Goal: Task Accomplishment & Management: Use online tool/utility

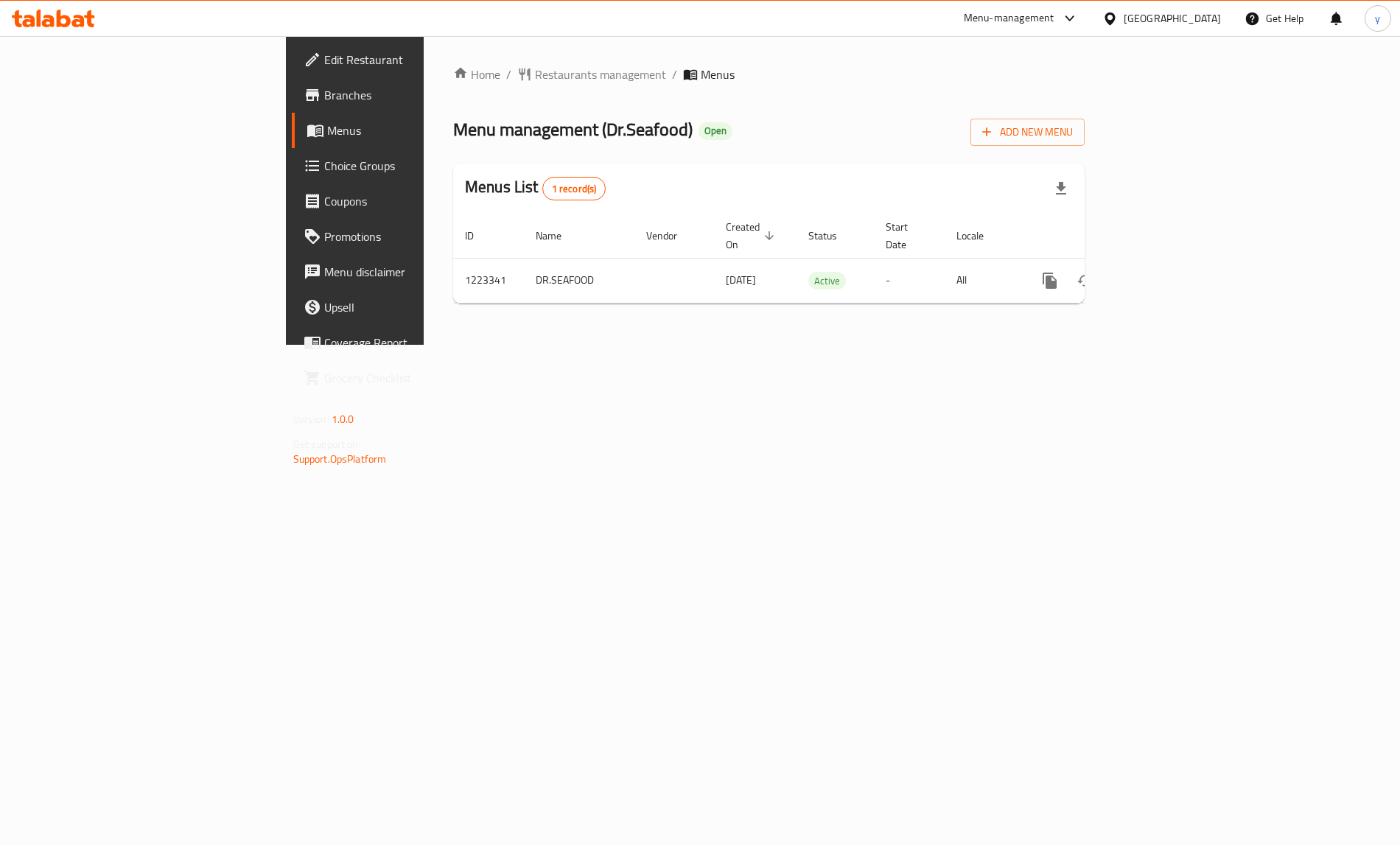
click at [324, 174] on span "Choice Groups" at bounding box center [415, 166] width 183 height 18
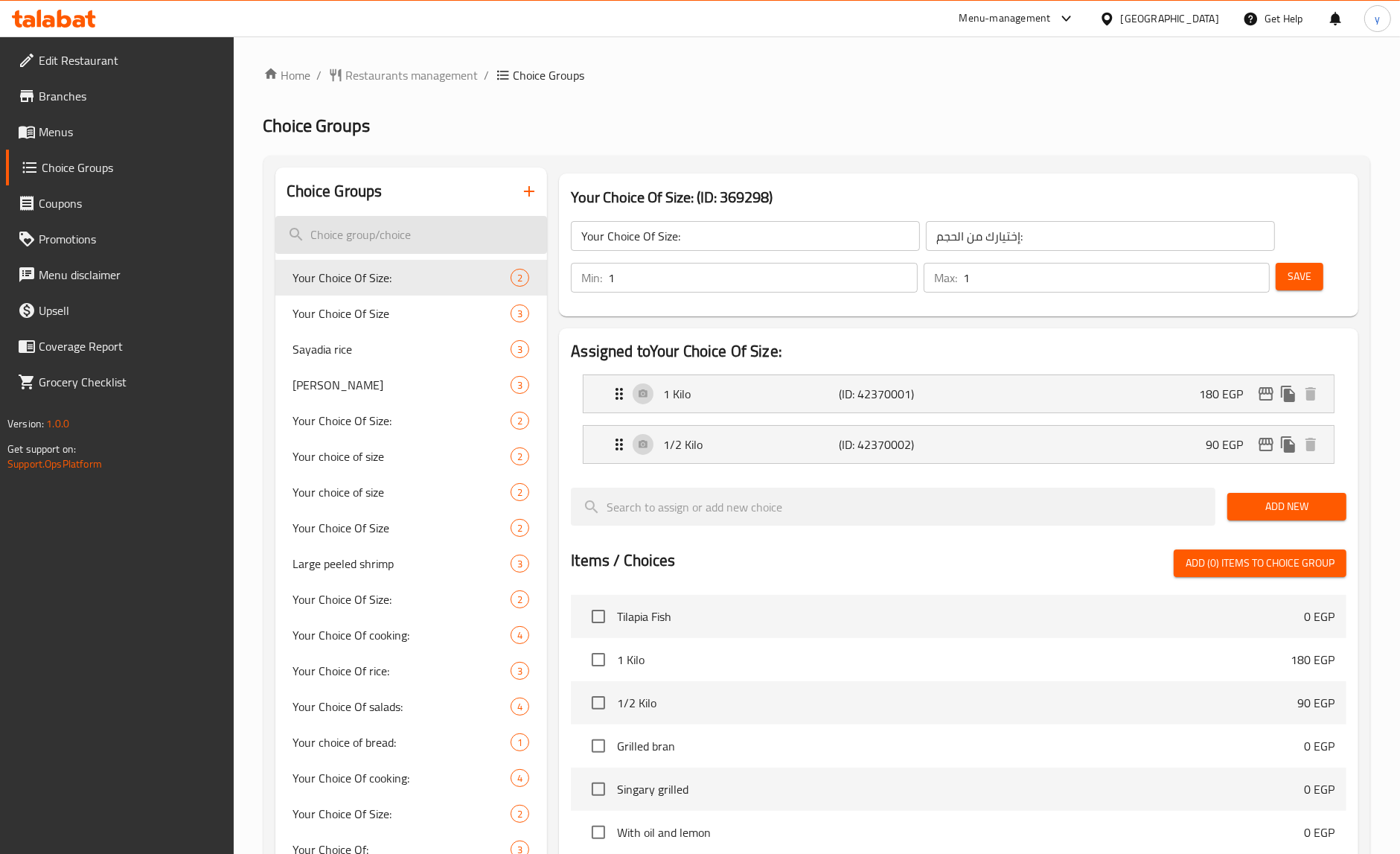
click at [425, 236] on input "search" at bounding box center [411, 234] width 273 height 38
paste input "Sayadia rice"
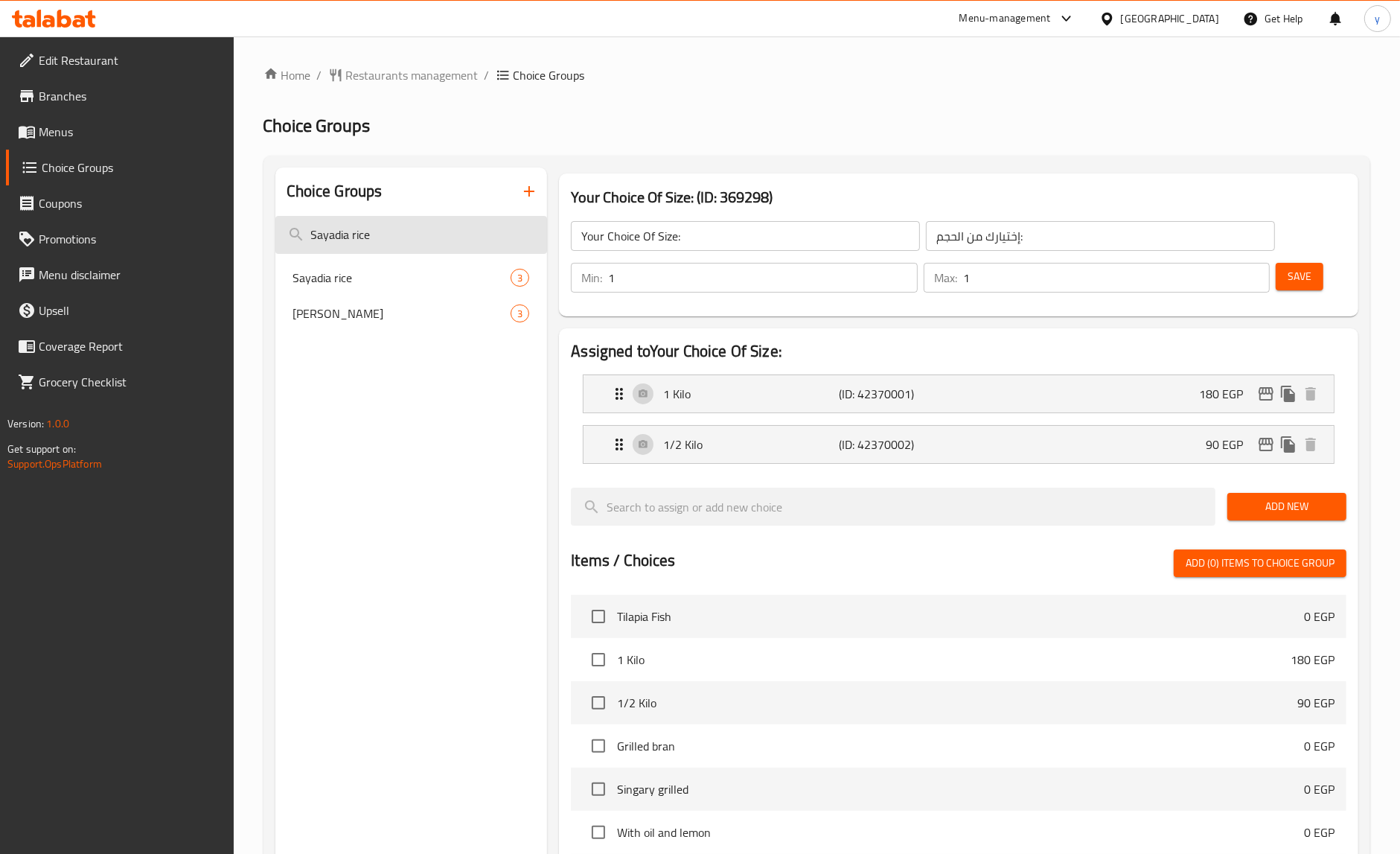
type input "Sayadia rice"
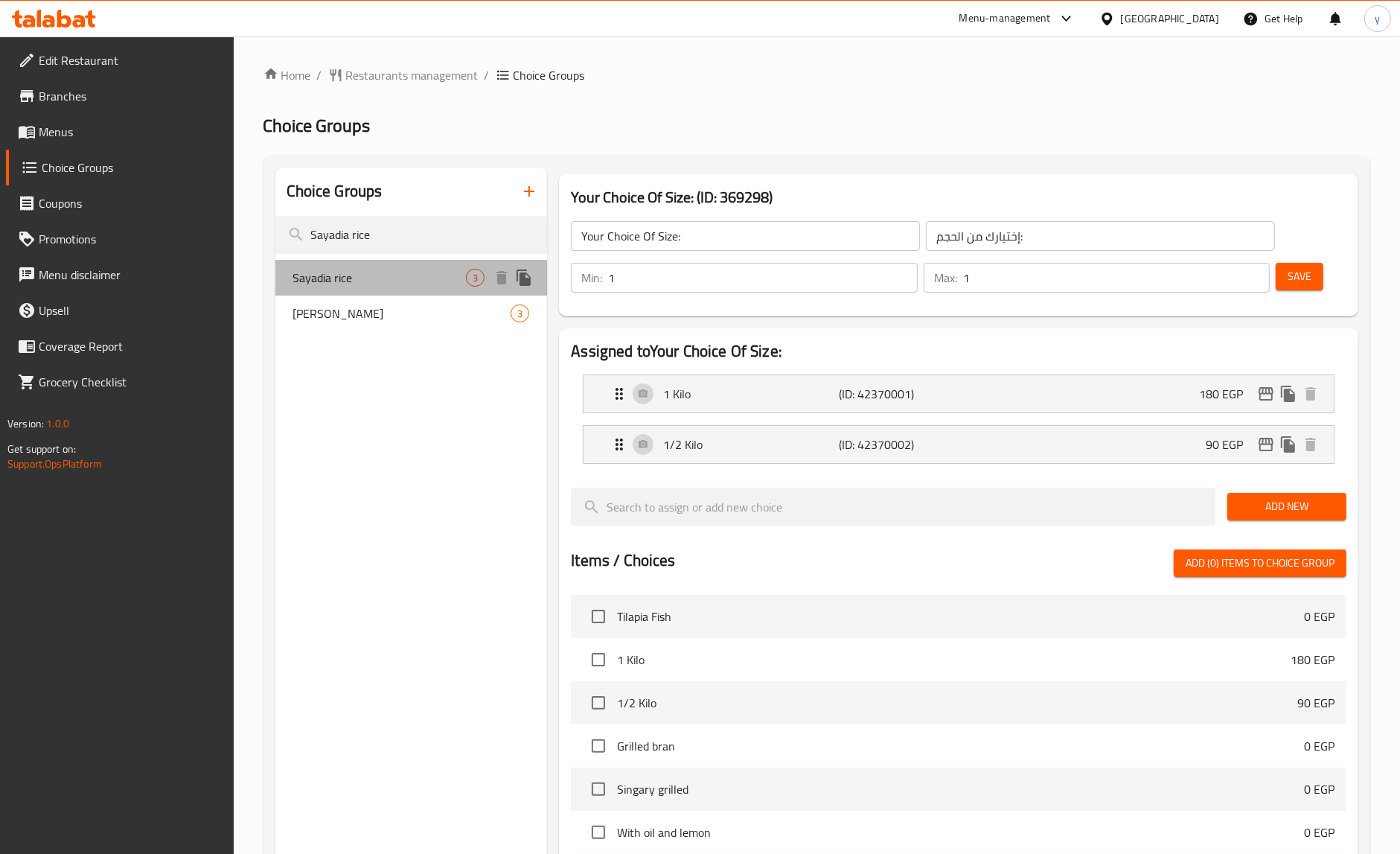
click at [383, 269] on span "Sayadia rice" at bounding box center [380, 278] width 173 height 18
type input "Sayadia rice"
type input "ارز صيادية"
type input "0"
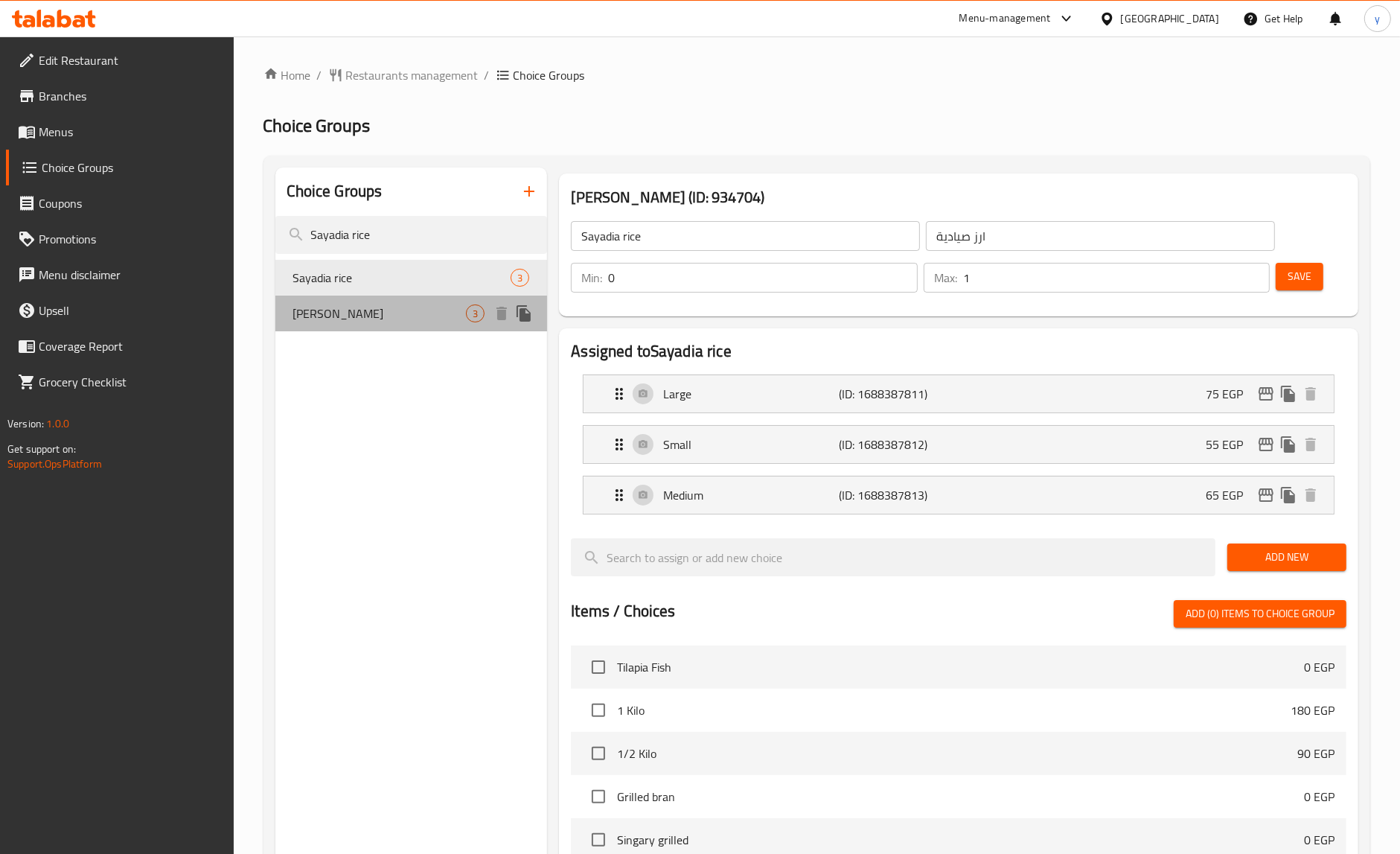
click at [382, 309] on span "[PERSON_NAME]" at bounding box center [380, 314] width 173 height 18
type input "[PERSON_NAME]"
type input "أرز صيادية"
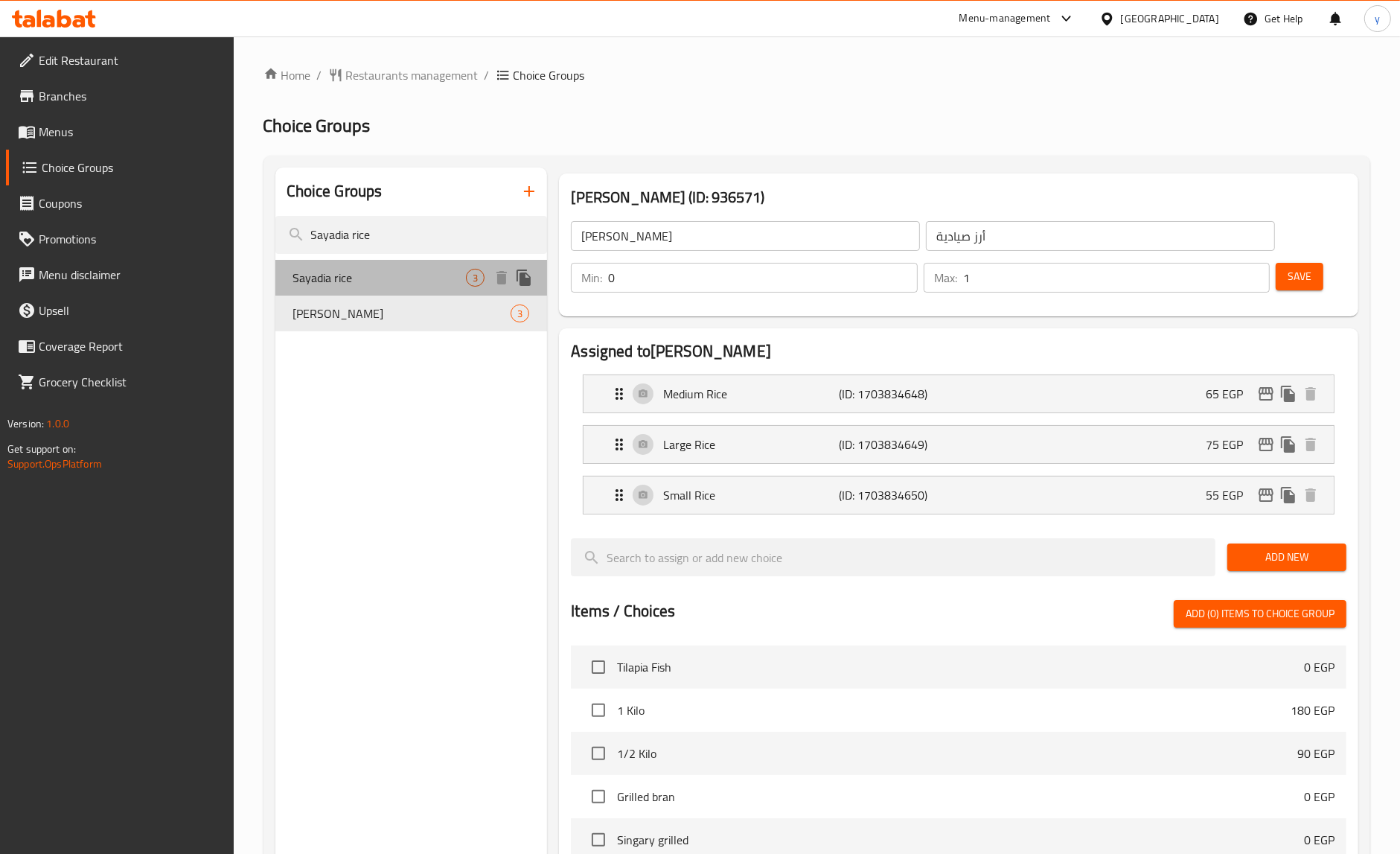
click at [389, 265] on div "Sayadia rice 3" at bounding box center [411, 278] width 273 height 36
type input "Sayadia rice"
type input "ارز صيادية"
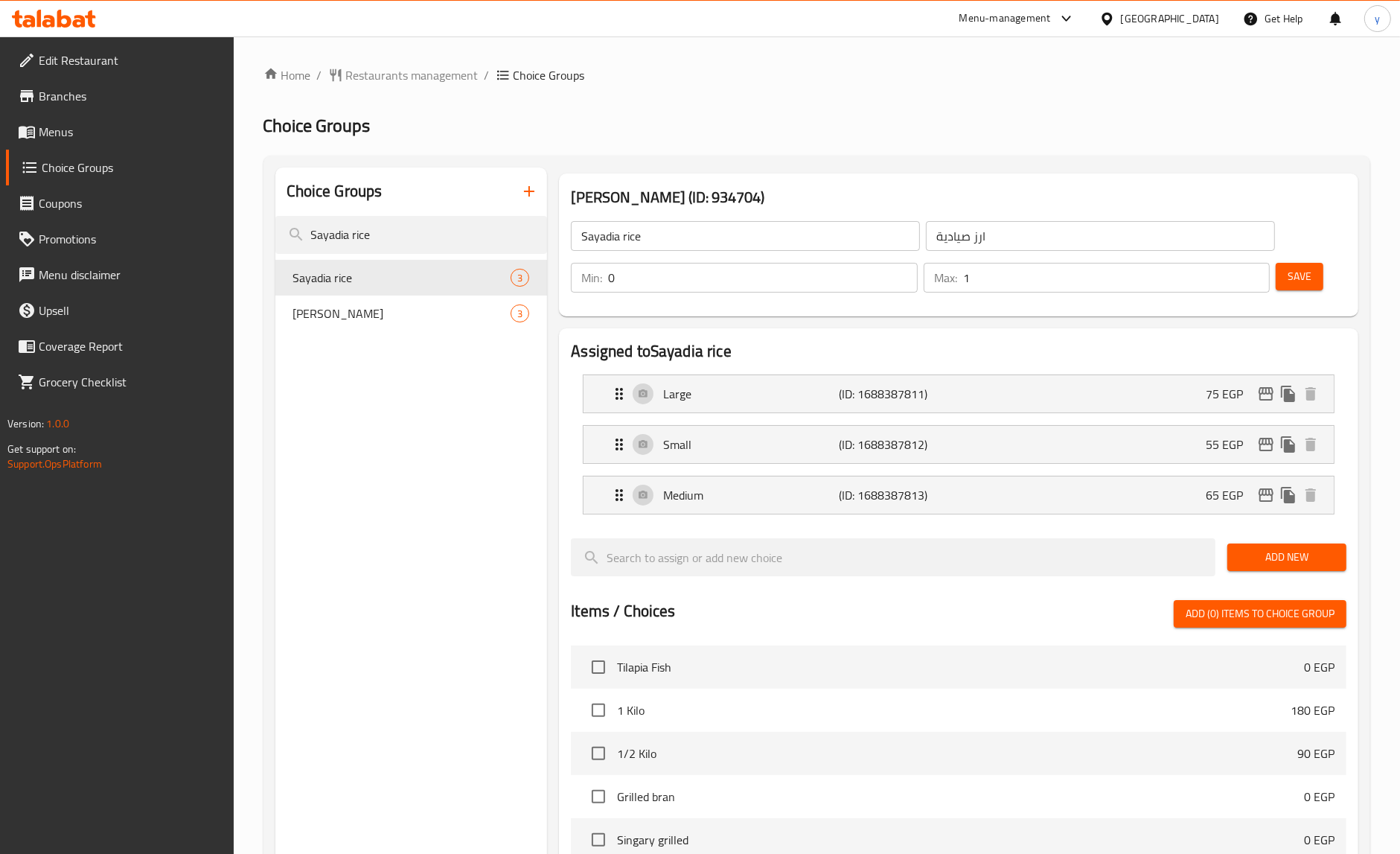
click at [783, 121] on h2 "Choice Groups" at bounding box center [817, 125] width 1107 height 24
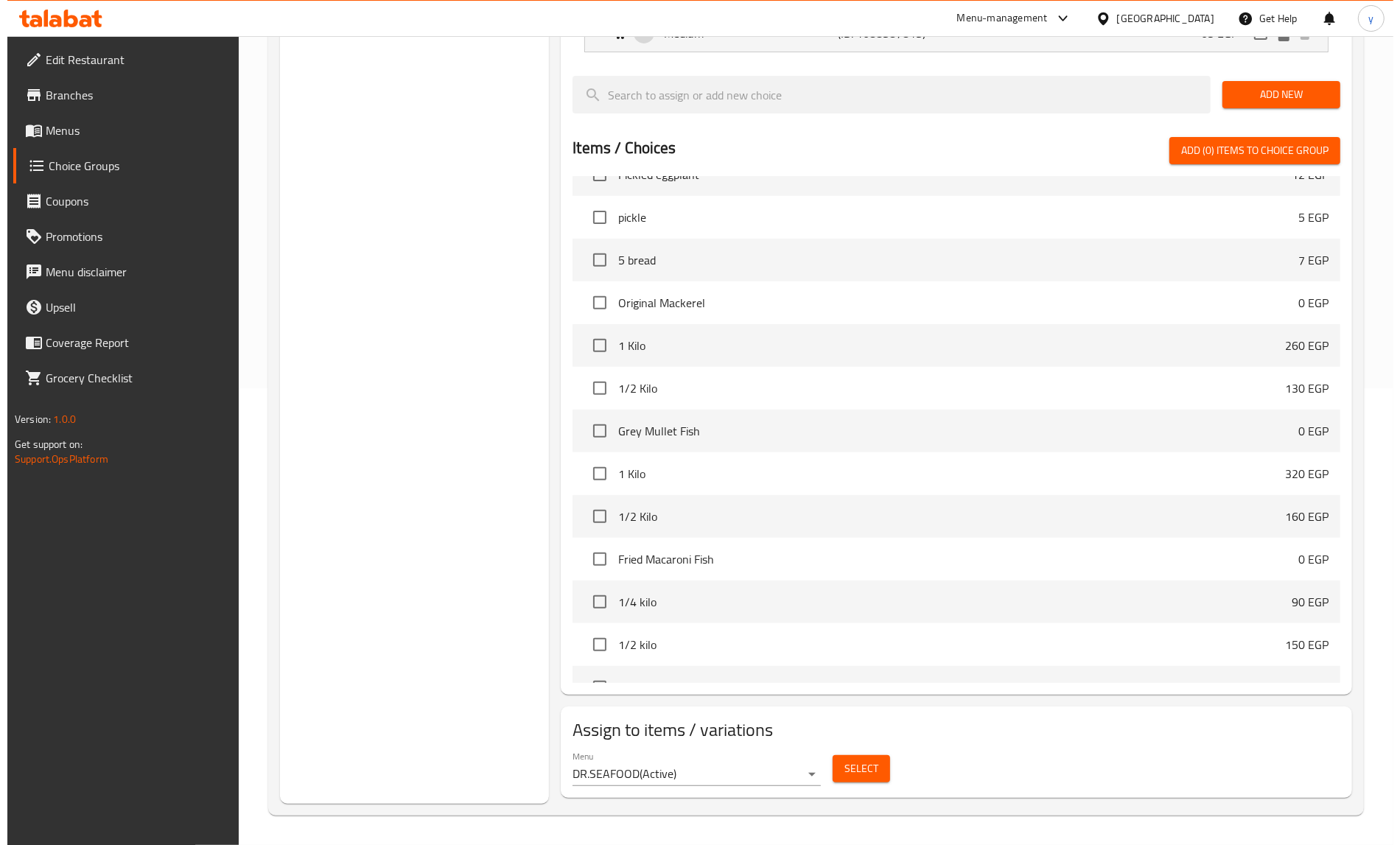
scroll to position [645, 0]
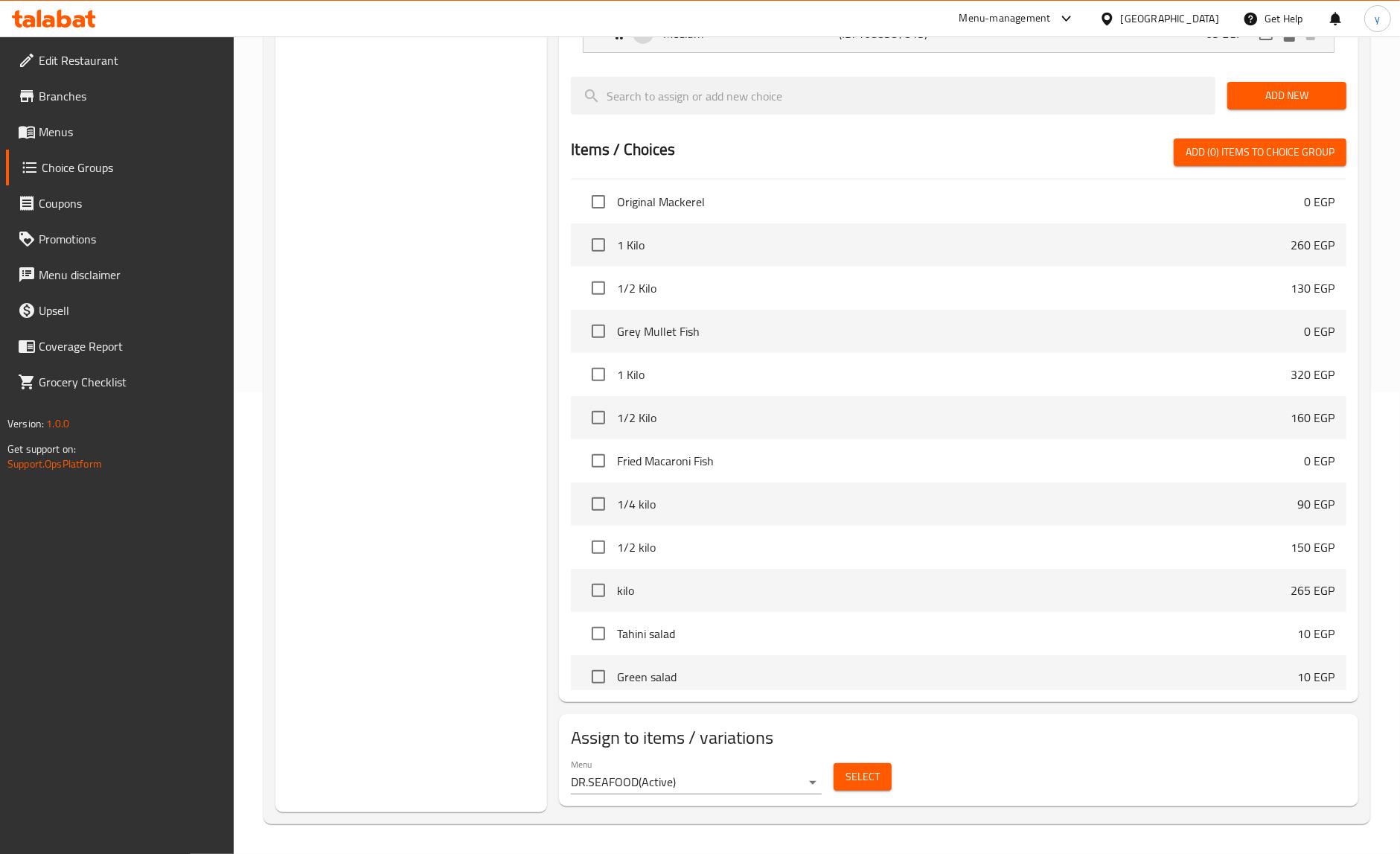
click at [872, 779] on span "Select" at bounding box center [863, 776] width 34 height 19
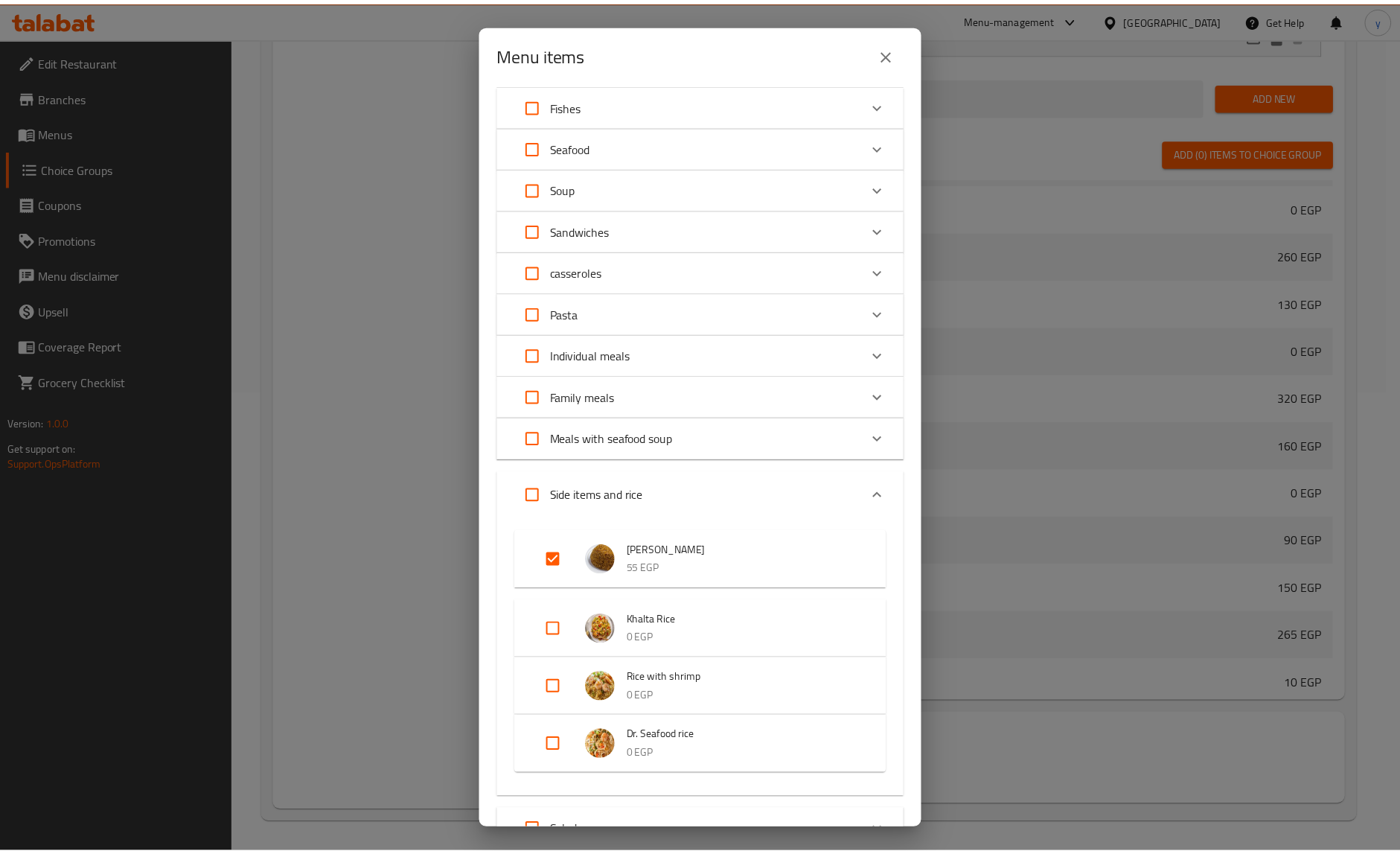
scroll to position [0, 0]
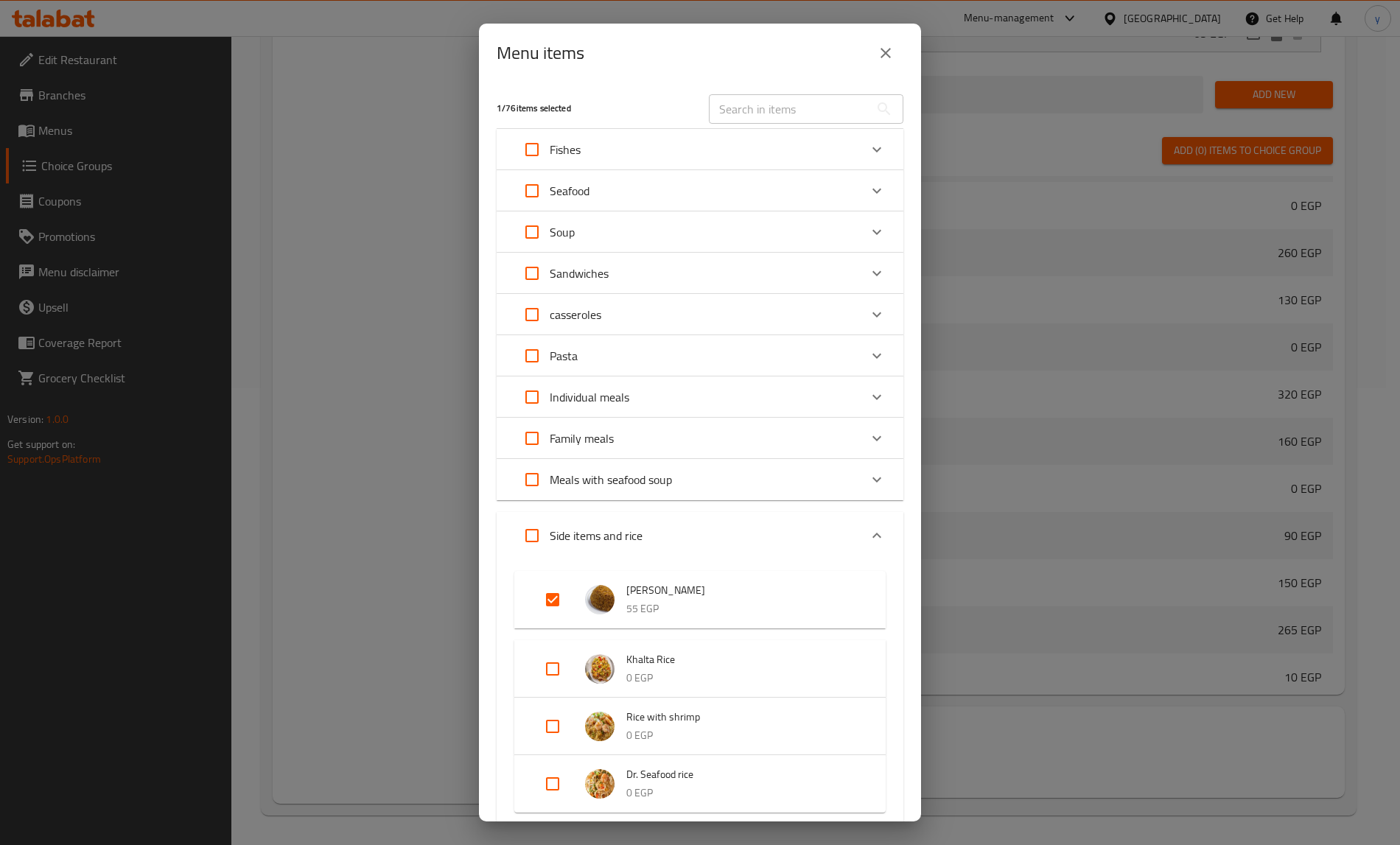
click at [1077, 427] on div "Menu items 1 / 76 items selected ​ Fishes Tilapia Fish 0 EGP Original Mackerel …" at bounding box center [700, 422] width 1400 height 845
click at [1218, 258] on div "Menu items 1 / 76 items selected ​ Fishes Tilapia Fish 0 EGP Original Mackerel …" at bounding box center [700, 422] width 1400 height 845
drag, startPoint x: 892, startPoint y: 50, endPoint x: 30, endPoint y: 96, distance: 863.2
click at [892, 50] on icon "close" at bounding box center [886, 53] width 18 height 18
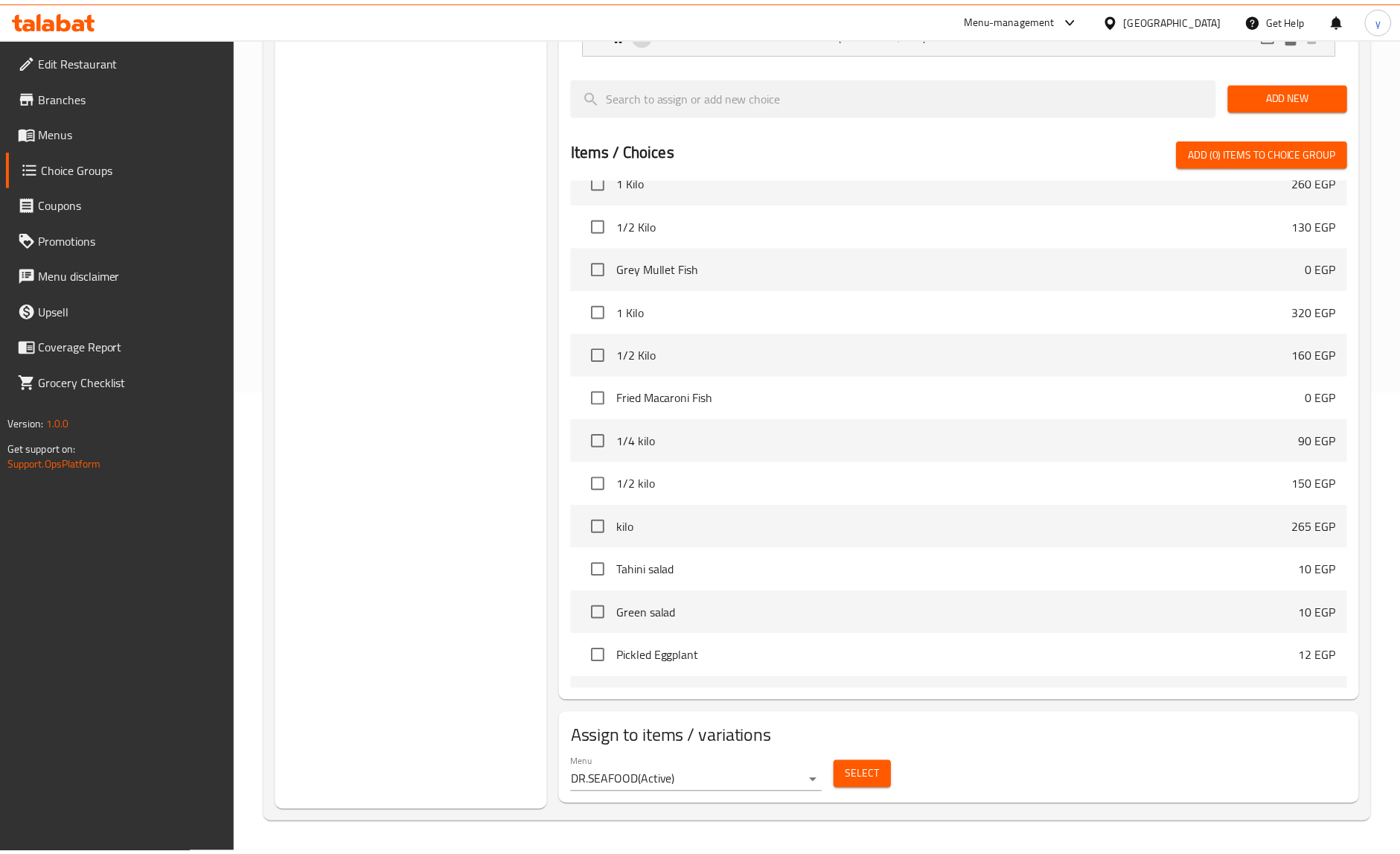
scroll to position [652, 0]
